Goal: Task Accomplishment & Management: Manage account settings

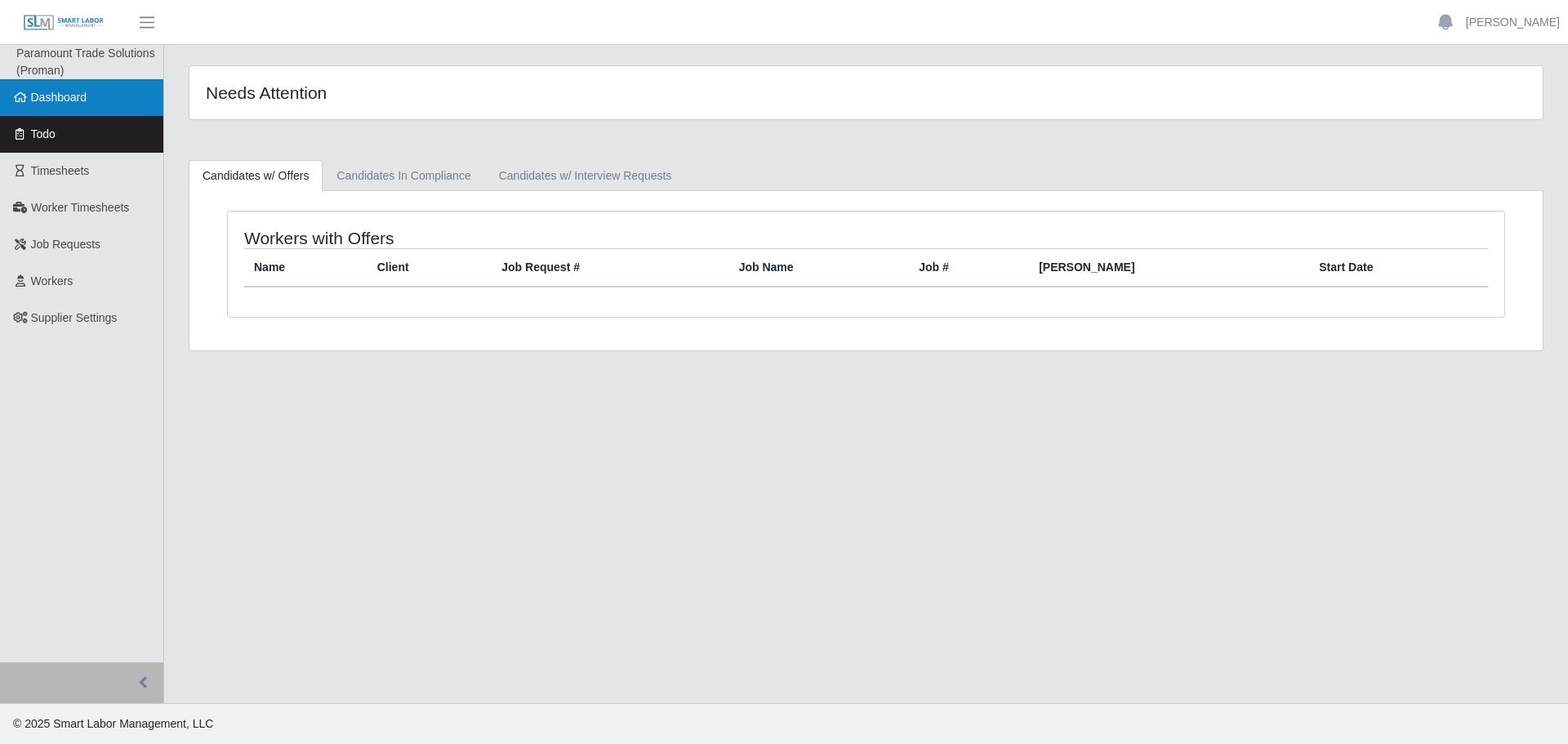
click at [56, 95] on span "Dashboard" at bounding box center [59, 97] width 57 height 13
click at [57, 116] on link "Todo" at bounding box center [82, 134] width 163 height 37
click at [55, 100] on span "Dashboard" at bounding box center [59, 97] width 57 height 13
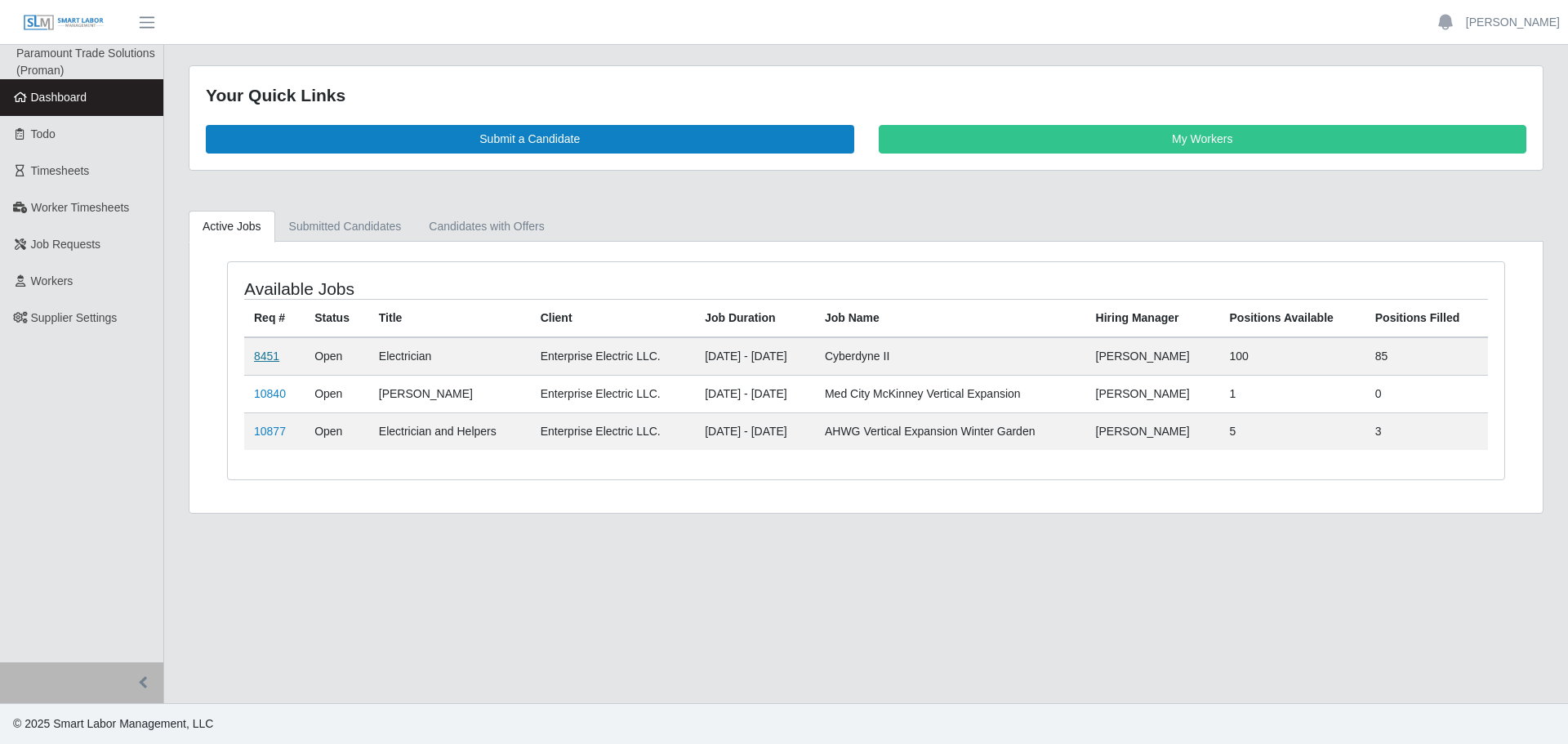
click at [266, 349] on link "8451" at bounding box center [267, 355] width 25 height 13
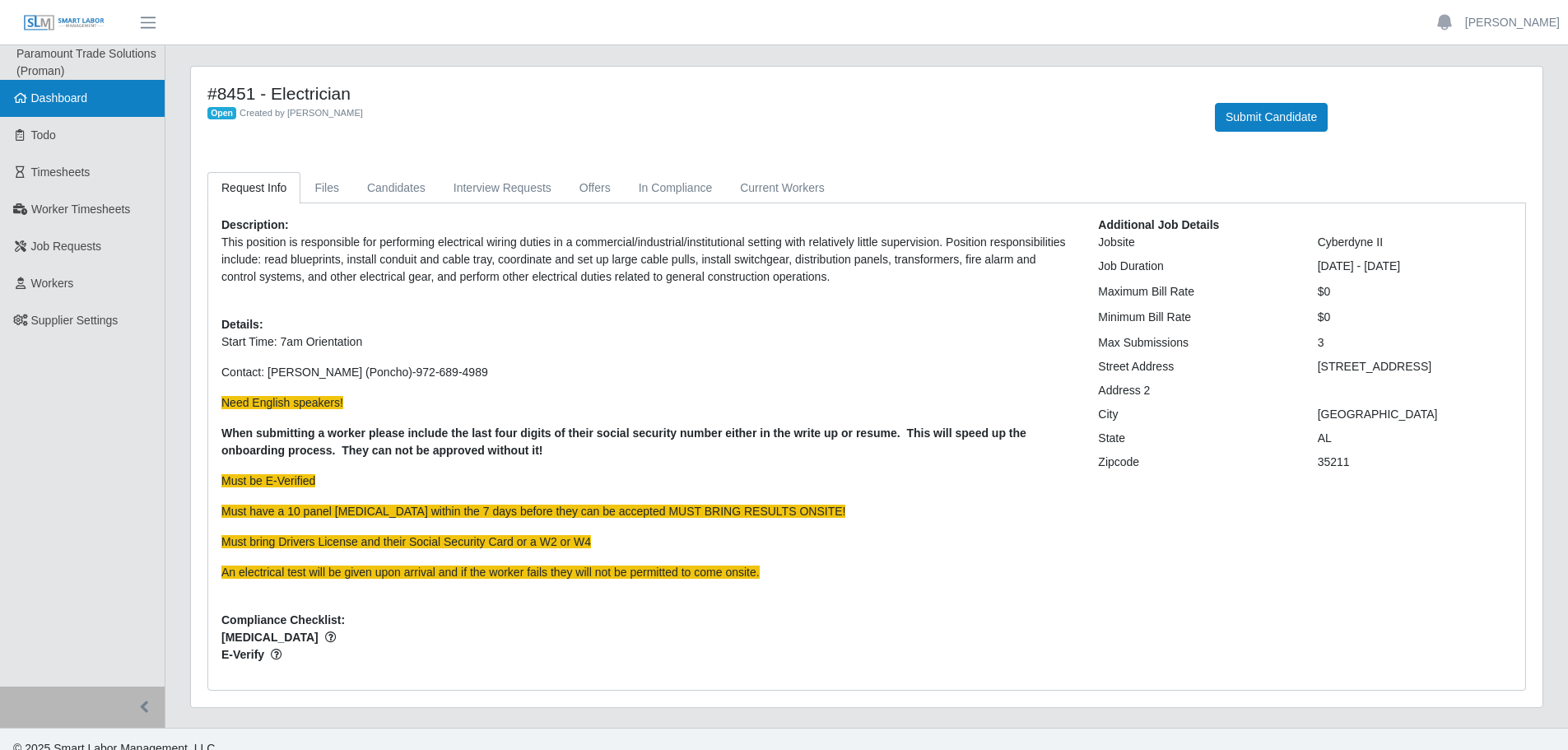
click at [81, 113] on link "Dashboard" at bounding box center [82, 98] width 165 height 37
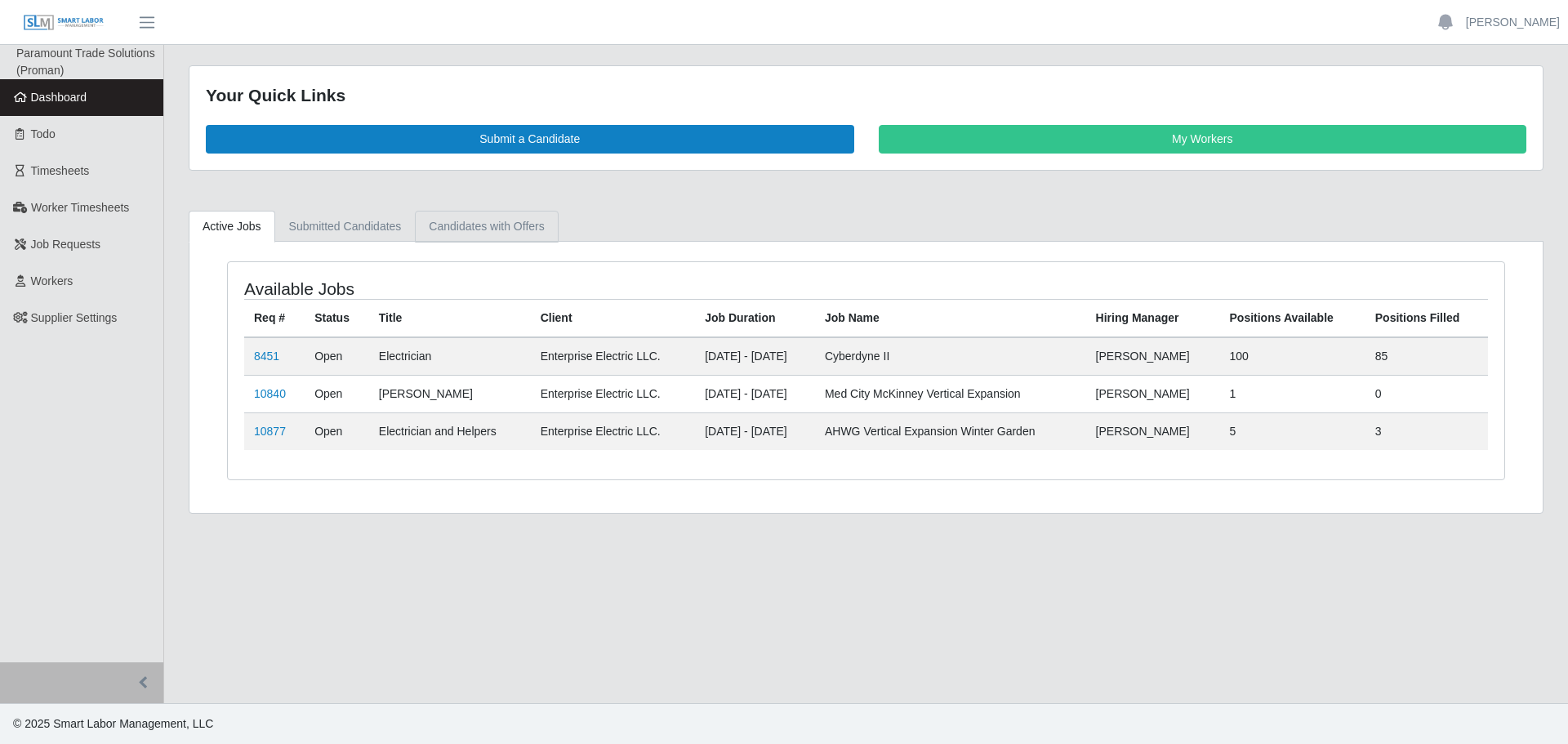
click at [515, 224] on link "Candidates with Offers" at bounding box center [486, 226] width 143 height 31
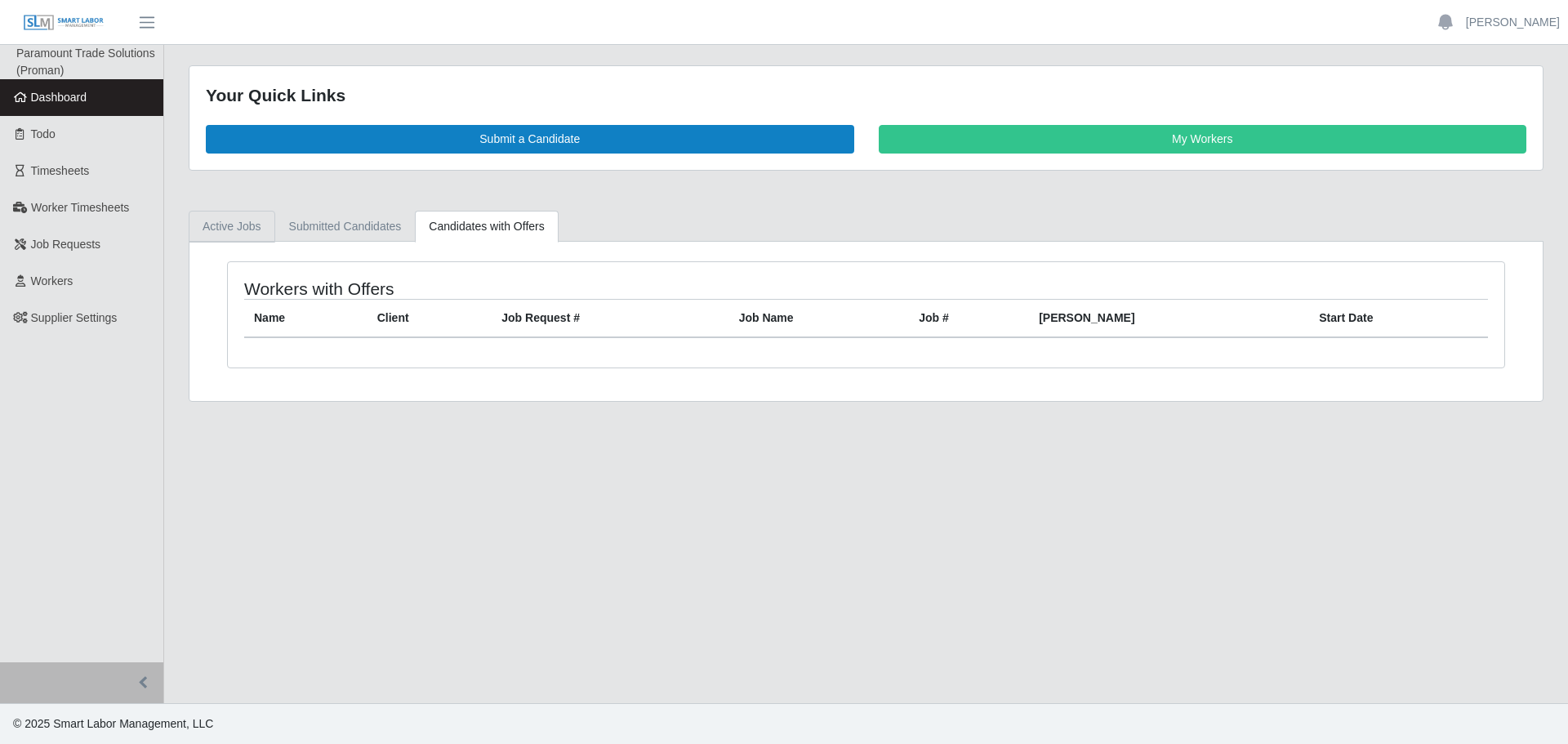
click at [263, 225] on link "Active Jobs" at bounding box center [232, 226] width 86 height 31
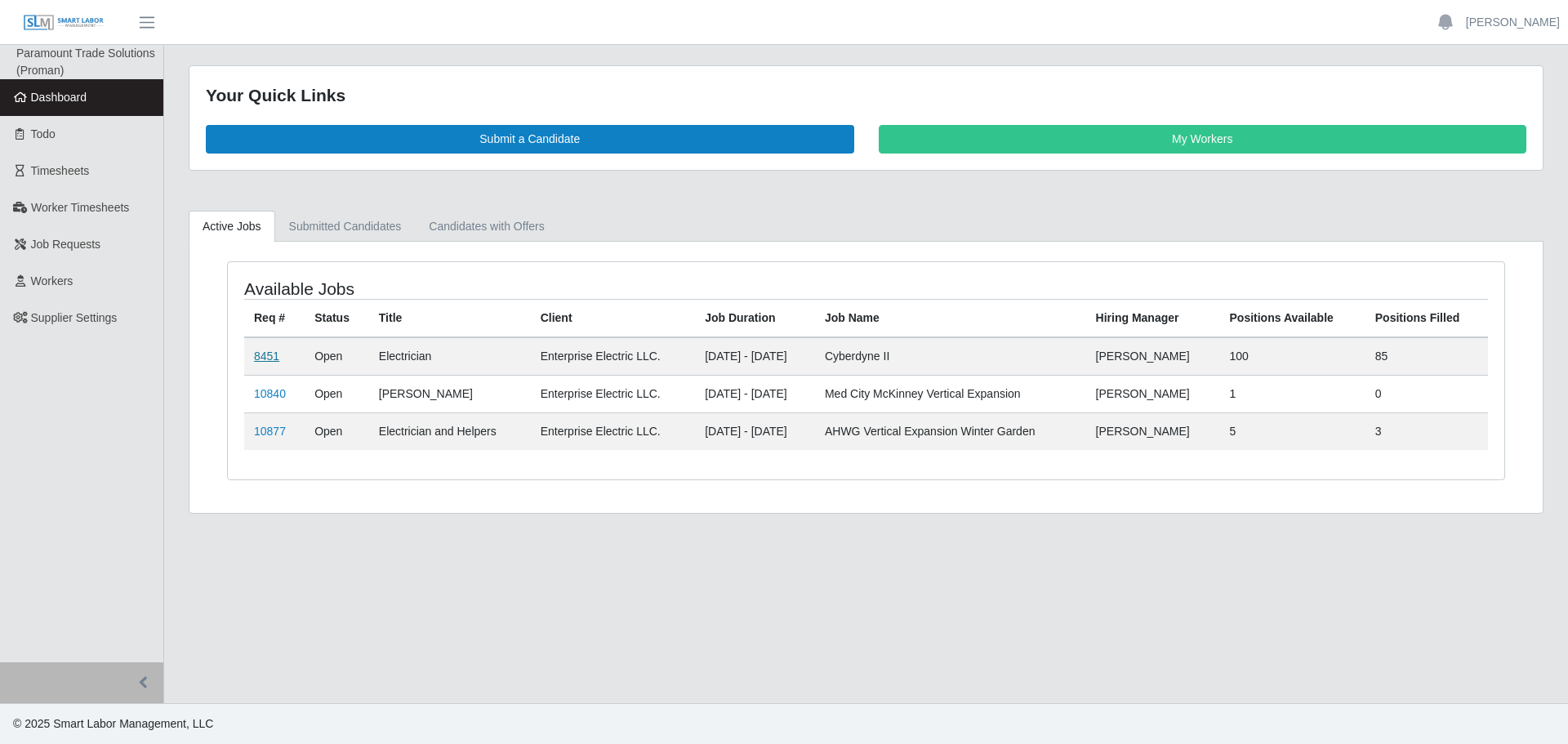
click at [270, 353] on link "8451" at bounding box center [267, 355] width 25 height 13
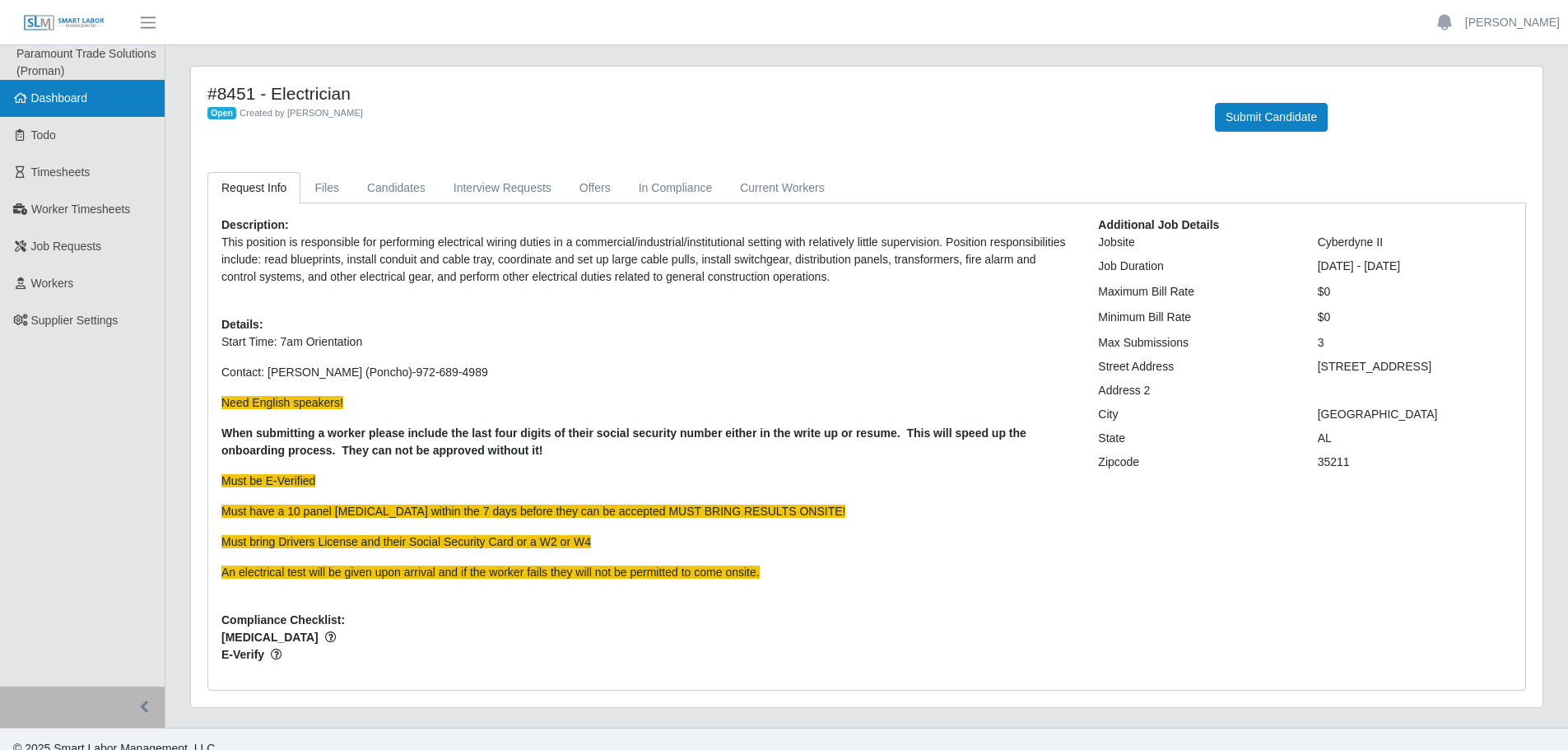
click at [59, 107] on link "Dashboard" at bounding box center [82, 98] width 165 height 37
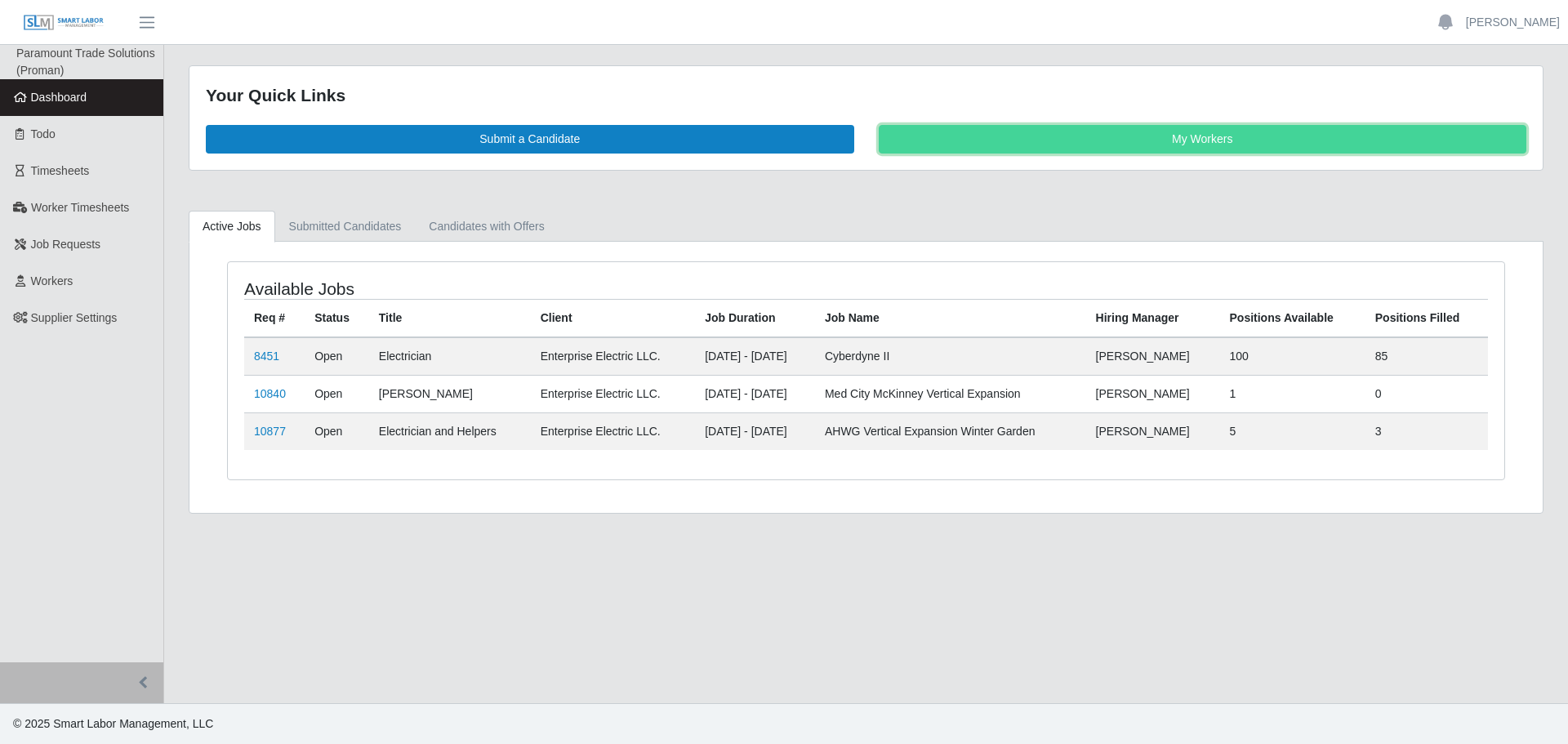
click at [1035, 135] on link "My Workers" at bounding box center [1203, 139] width 648 height 29
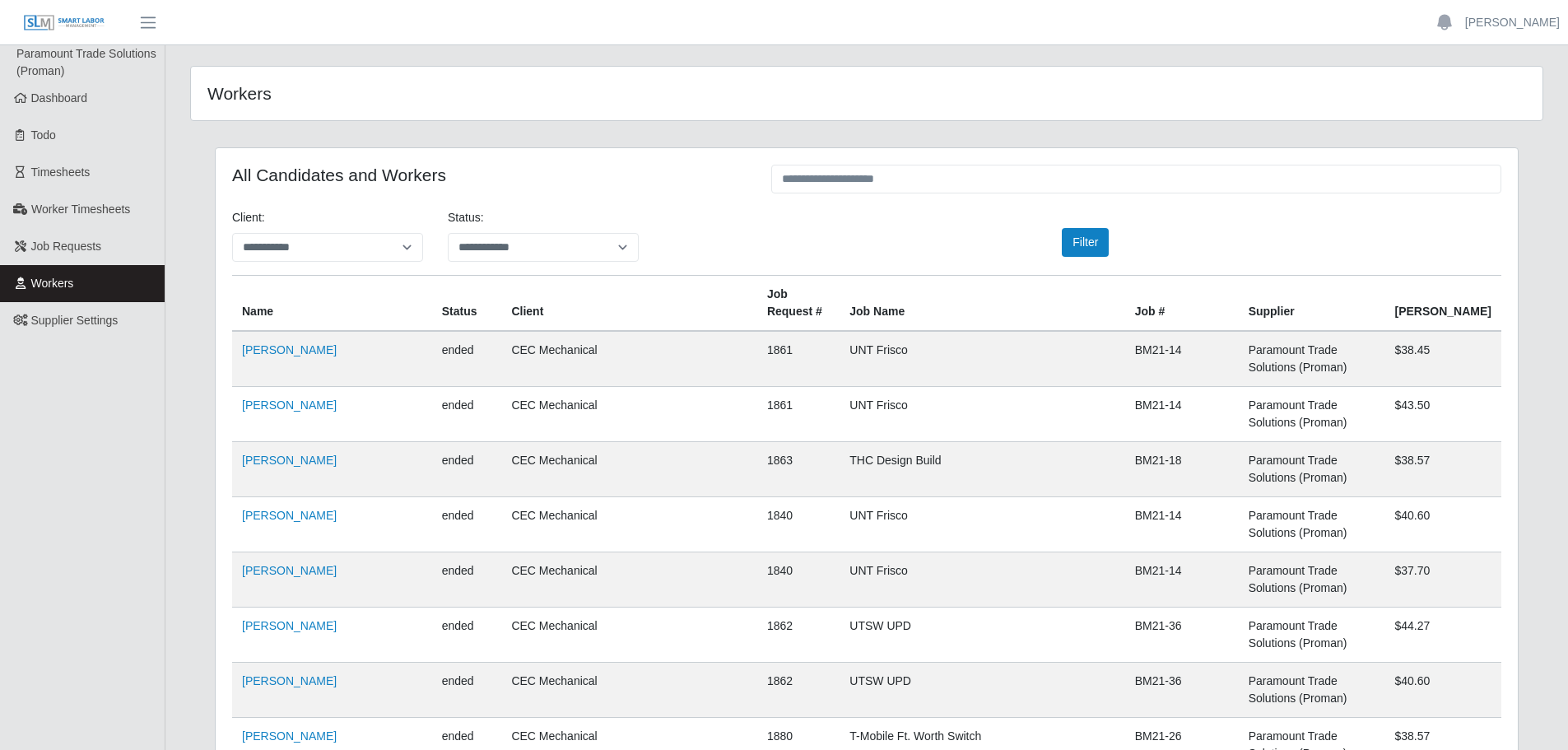
click at [87, 73] on li "Paramount Trade Solutions (Proman)" at bounding box center [90, 62] width 148 height 34
click at [78, 83] on link "Dashboard" at bounding box center [82, 98] width 165 height 37
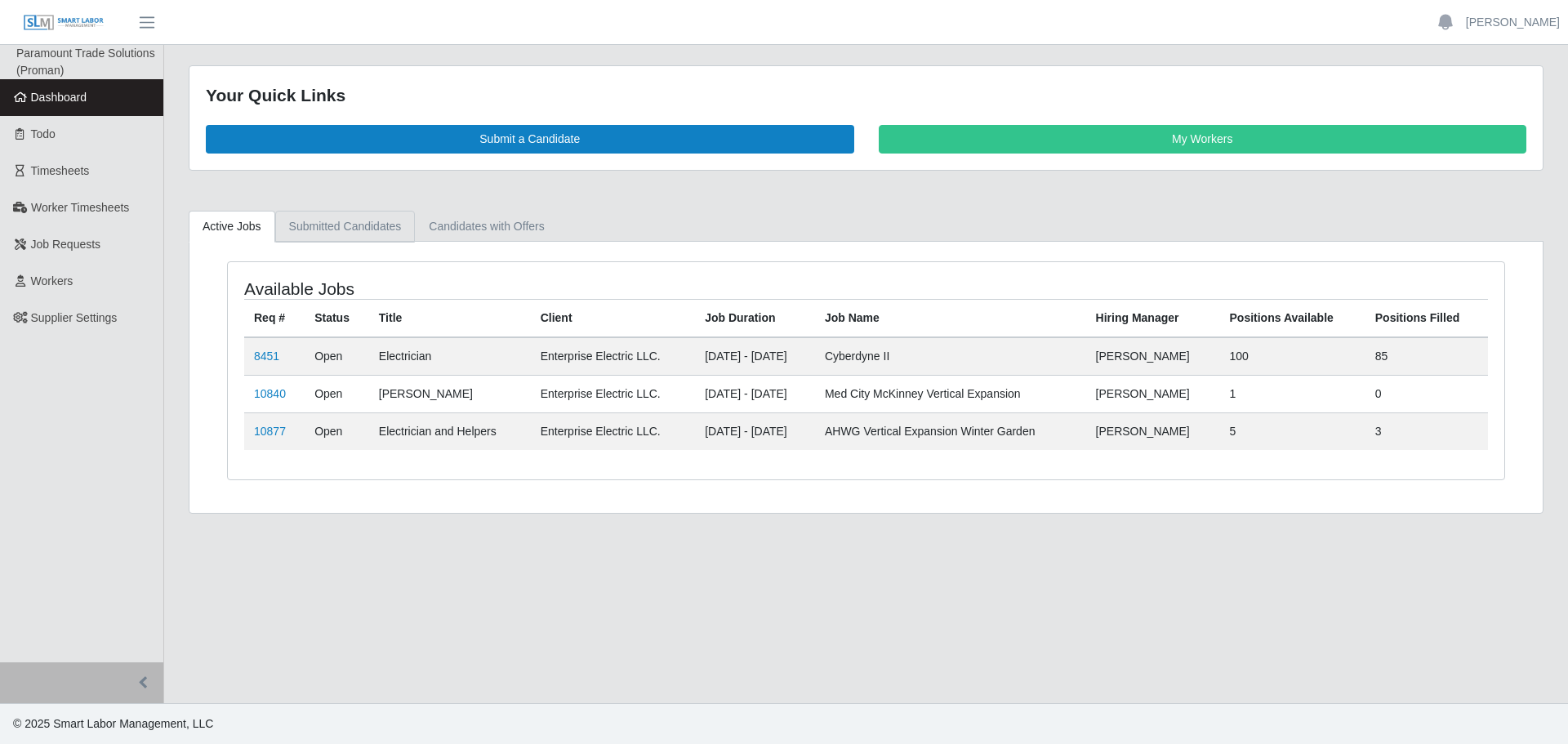
click at [371, 228] on link "Submitted Candidates" at bounding box center [346, 226] width 140 height 31
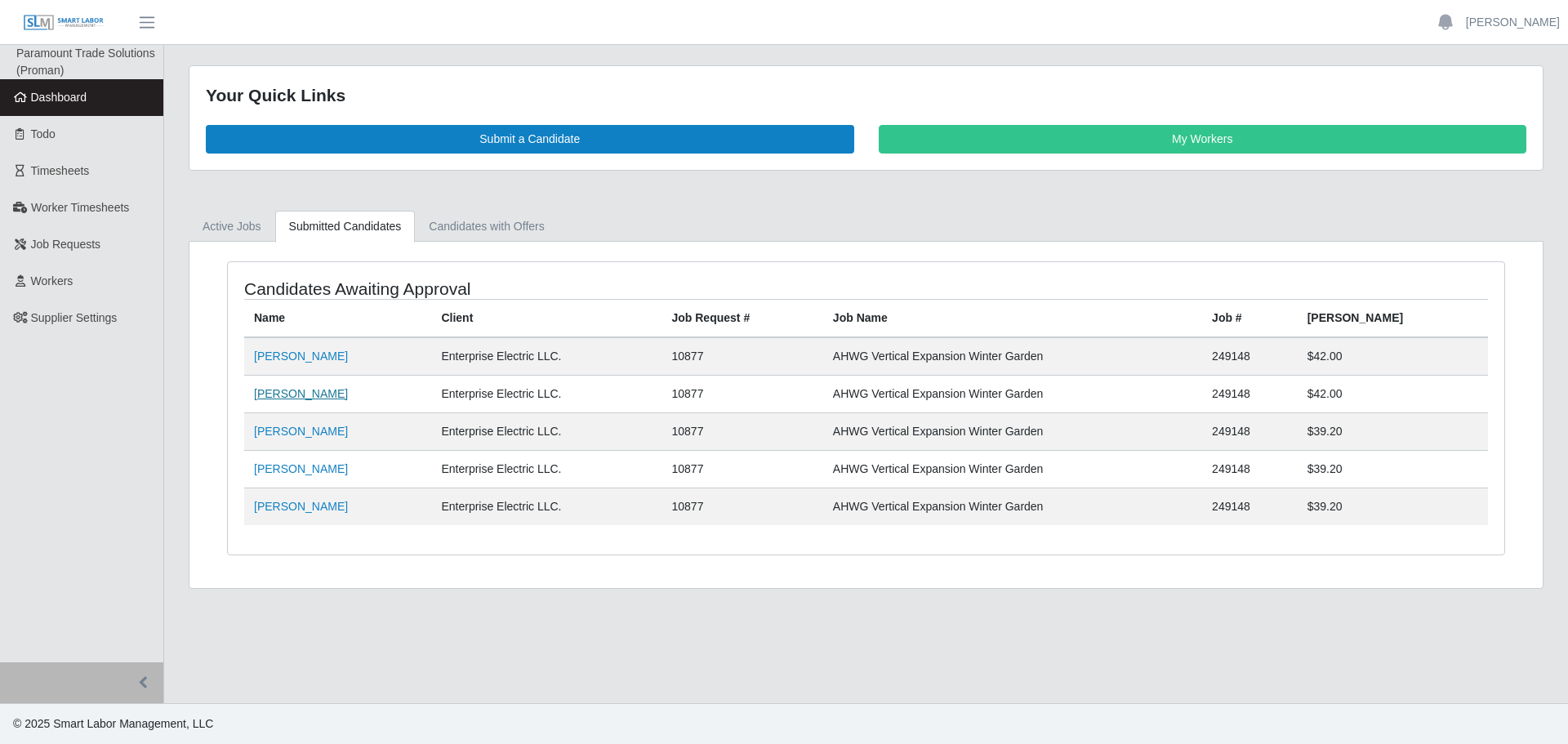
click at [295, 390] on link "[PERSON_NAME]" at bounding box center [301, 393] width 94 height 13
